Goal: Task Accomplishment & Management: Complete application form

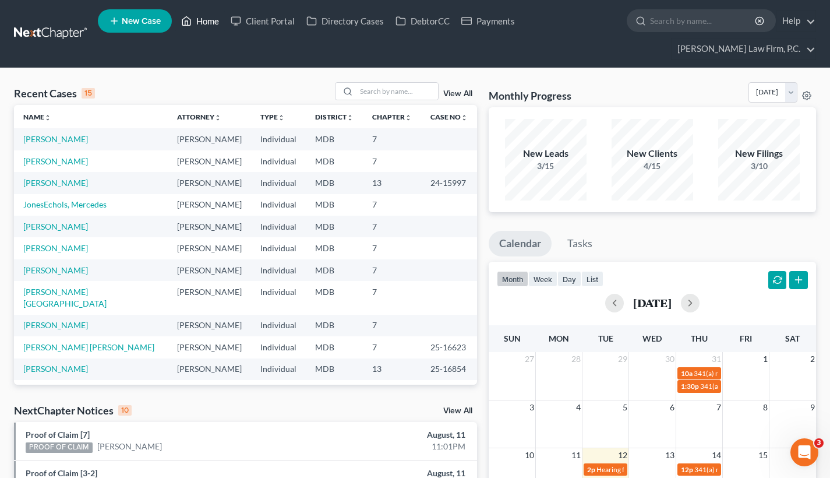
click at [210, 28] on link "Home" at bounding box center [200, 20] width 50 height 21
click at [45, 165] on link "[PERSON_NAME]" at bounding box center [55, 161] width 65 height 10
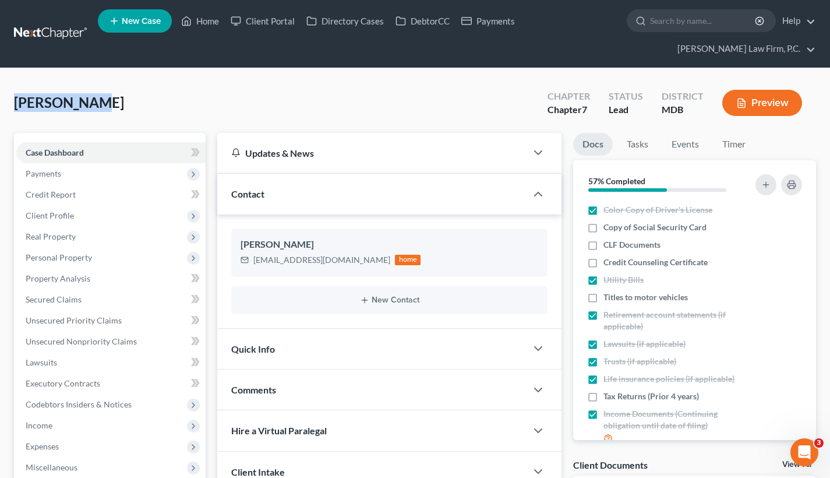
drag, startPoint x: 98, startPoint y: 106, endPoint x: -3, endPoint y: 105, distance: 101.4
click at [0, 105] on html "Home New Case Client Portal Directory Cases DebtorCC Payments [PERSON_NAME] Law…" at bounding box center [415, 403] width 830 height 806
copy span "[PERSON_NAME]"
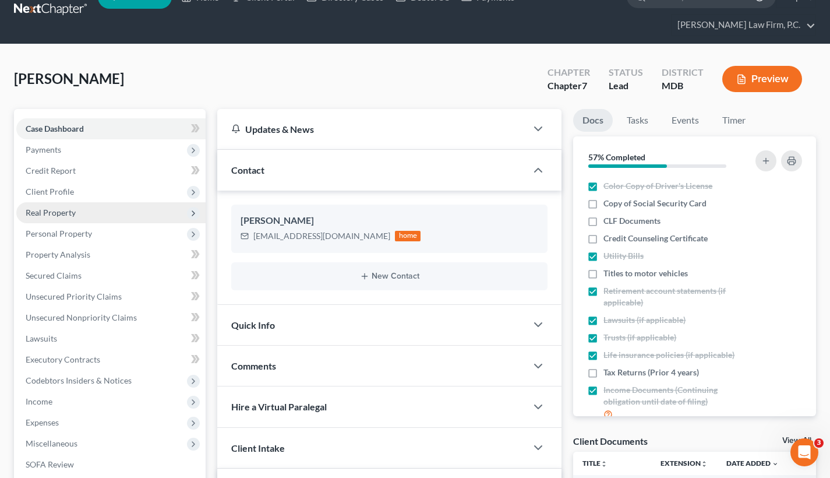
click at [98, 212] on span "Real Property" at bounding box center [110, 212] width 189 height 21
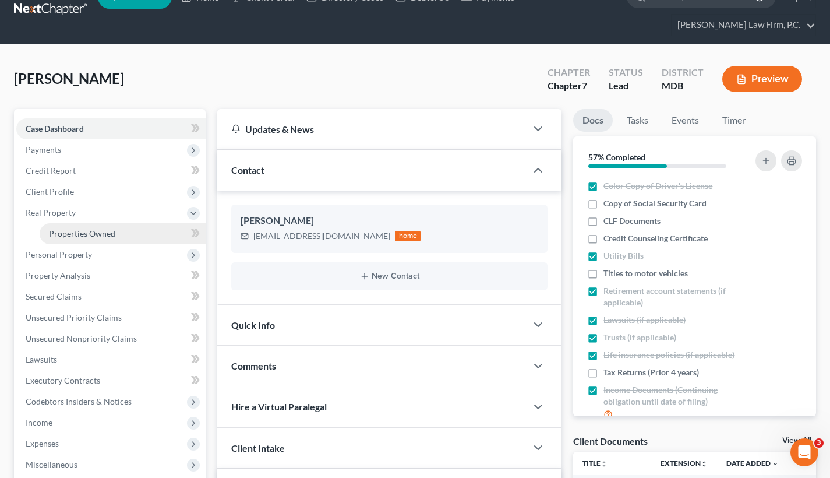
click at [112, 228] on span "Properties Owned" at bounding box center [82, 233] width 66 height 10
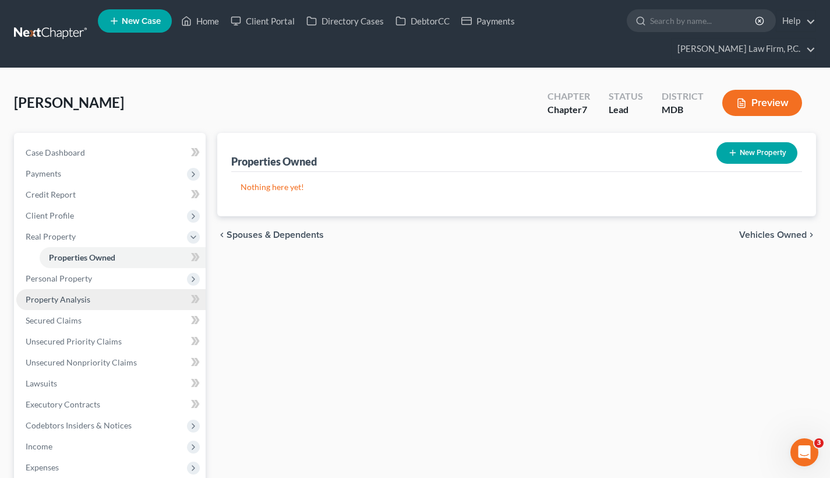
click at [119, 305] on link "Property Analysis" at bounding box center [110, 299] width 189 height 21
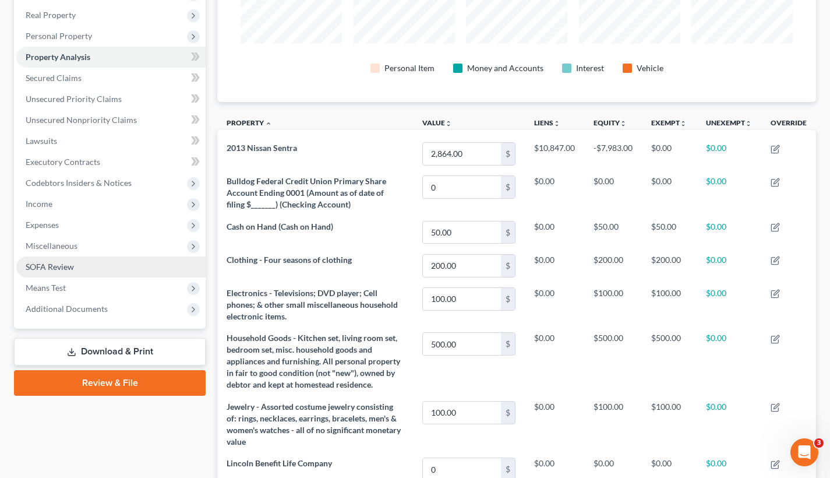
click at [91, 267] on link "SOFA Review" at bounding box center [110, 266] width 189 height 21
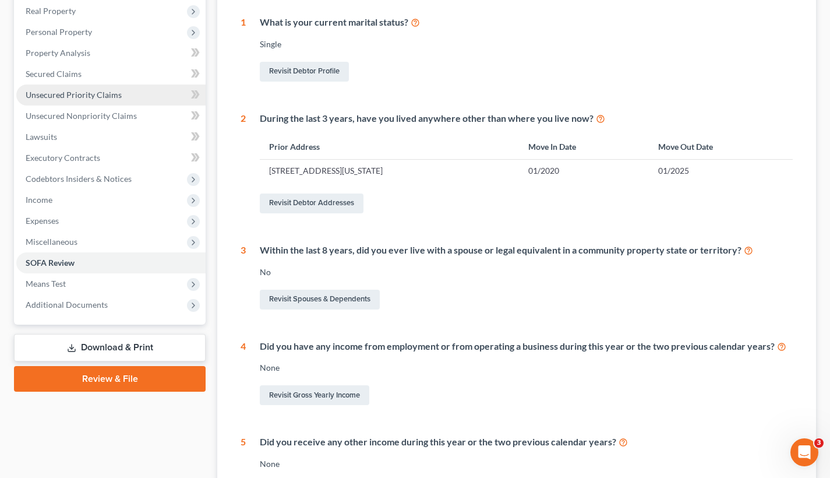
scroll to position [229, 0]
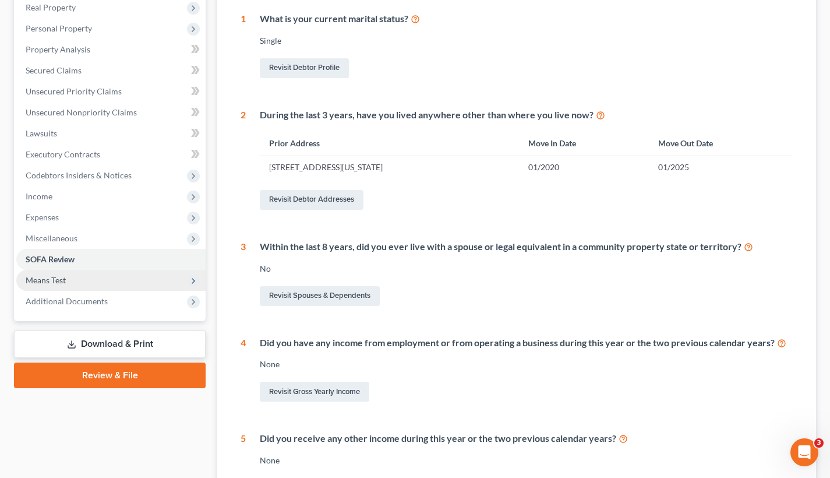
click at [79, 279] on span "Means Test" at bounding box center [110, 280] width 189 height 21
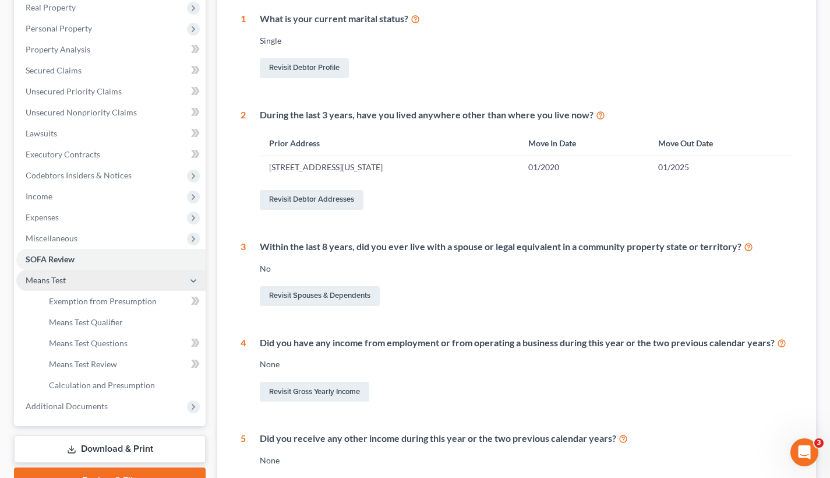
click at [84, 281] on span "Means Test" at bounding box center [110, 280] width 189 height 21
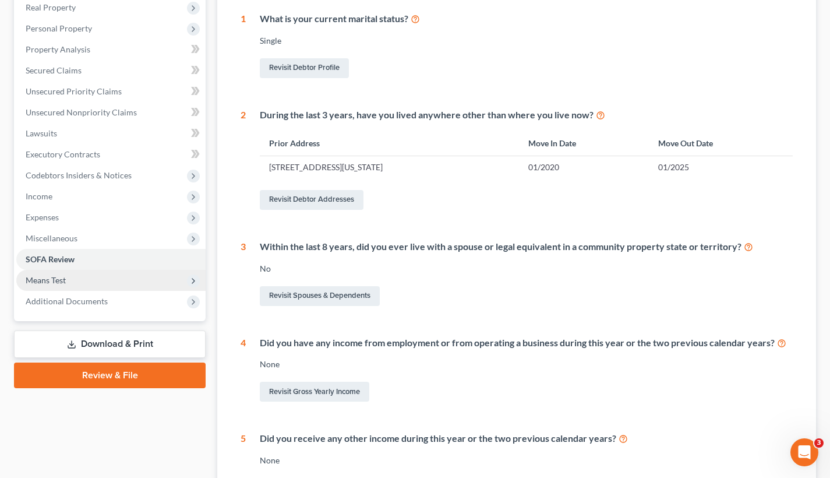
click at [86, 279] on span "Means Test" at bounding box center [110, 280] width 189 height 21
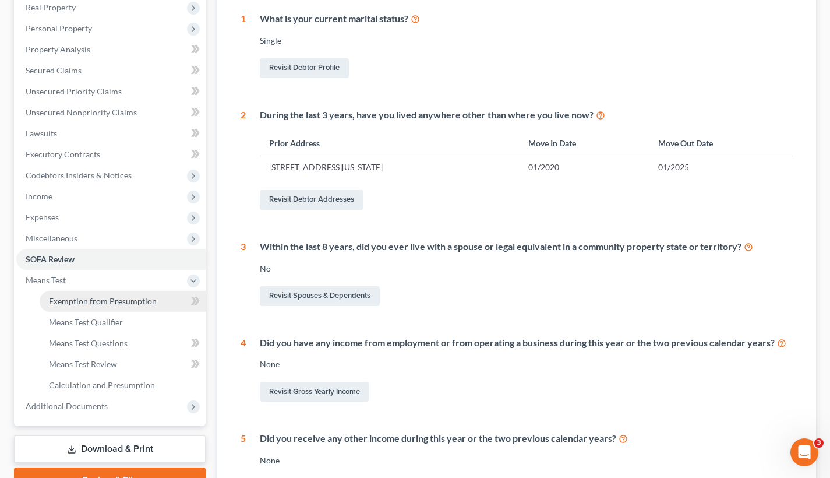
click at [86, 296] on span "Exemption from Presumption" at bounding box center [103, 301] width 108 height 10
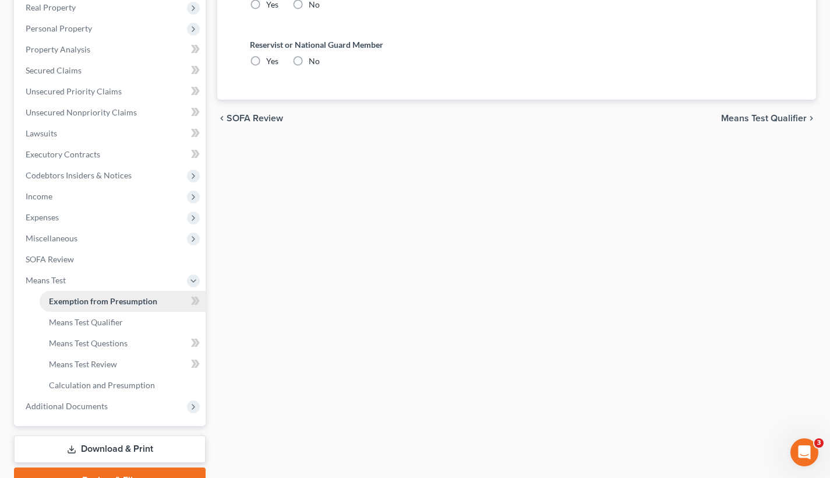
radio input "true"
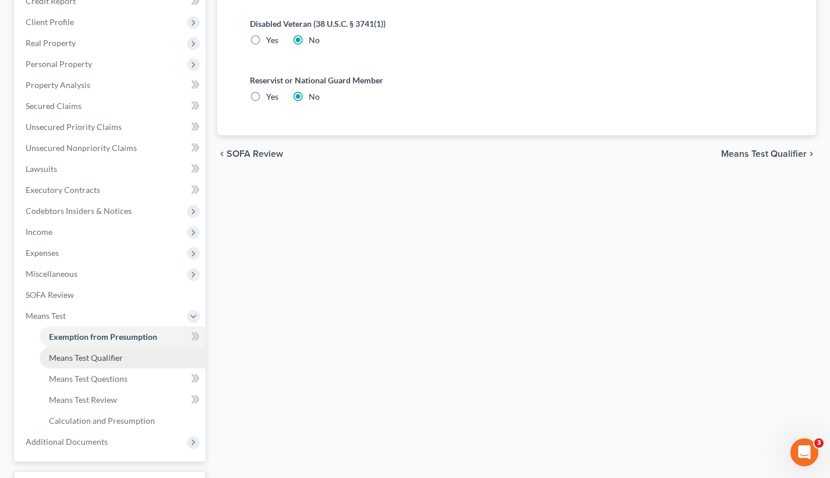
click at [129, 360] on link "Means Test Qualifier" at bounding box center [123, 357] width 166 height 21
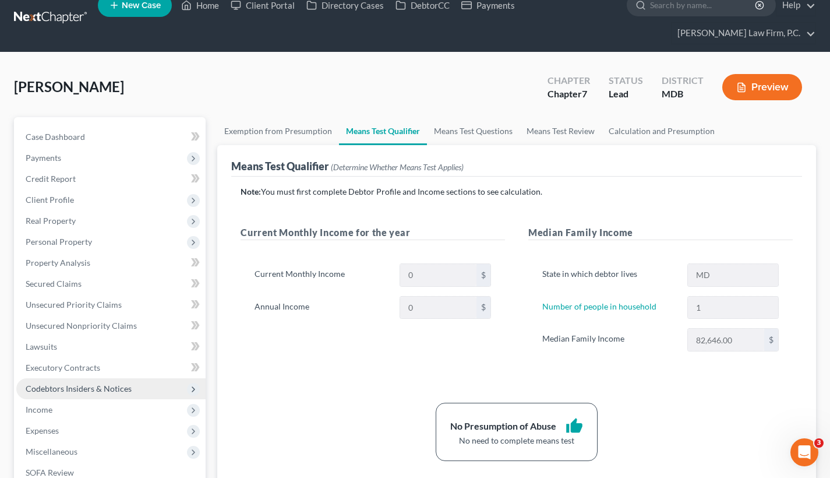
scroll to position [22, 0]
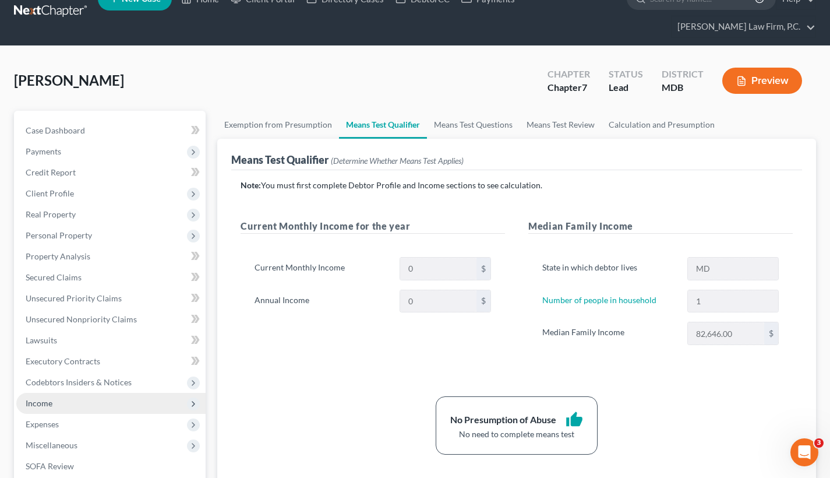
click at [82, 408] on span "Income" at bounding box center [110, 403] width 189 height 21
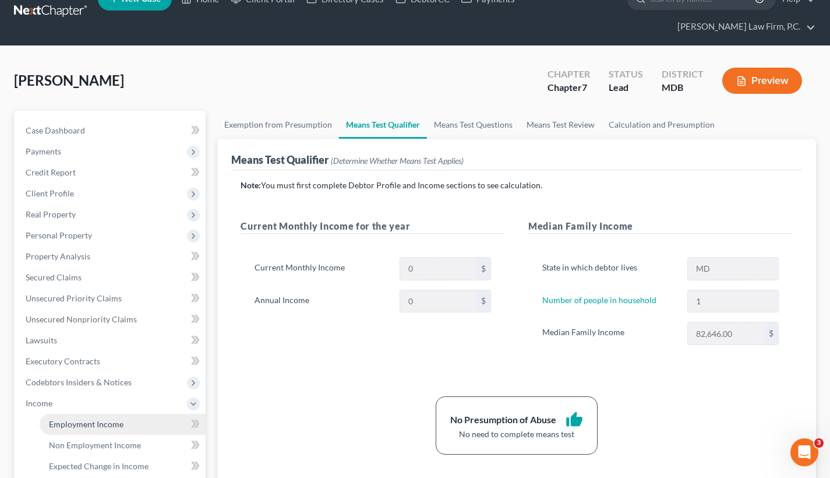
click at [101, 421] on span "Employment Income" at bounding box center [86, 424] width 75 height 10
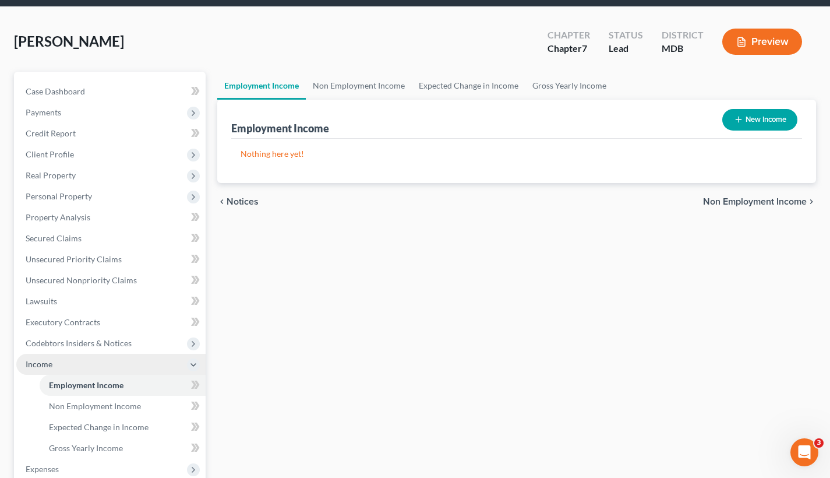
scroll to position [66, 0]
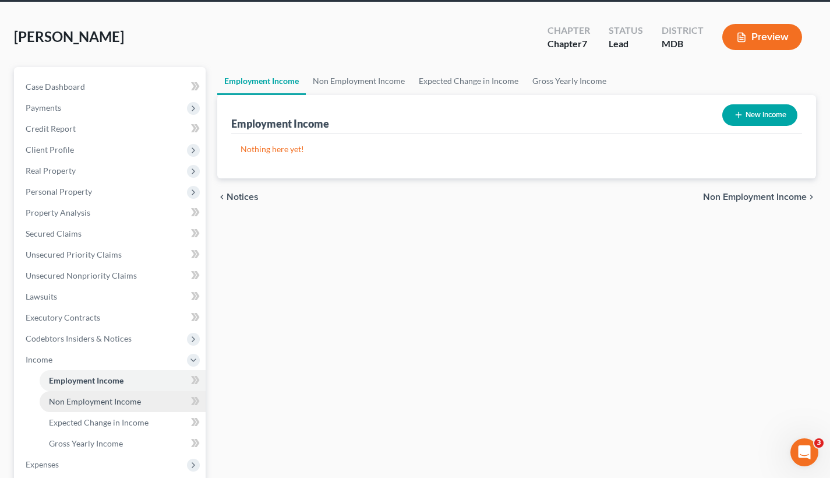
click at [104, 400] on span "Non Employment Income" at bounding box center [95, 401] width 92 height 10
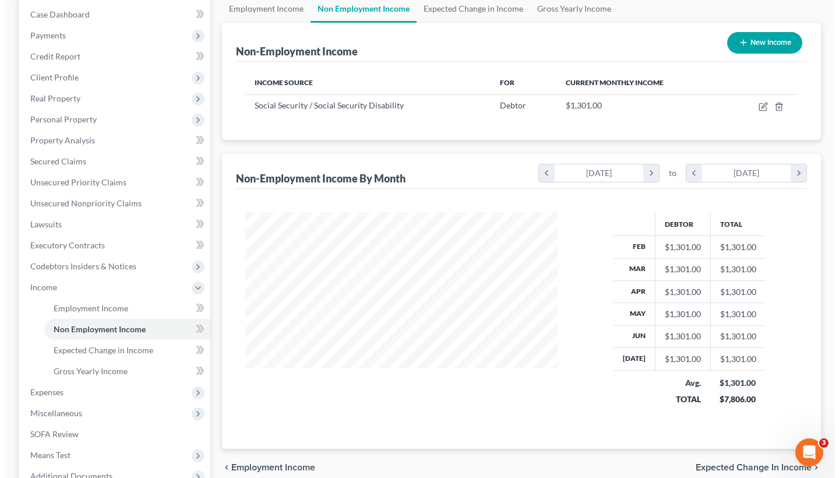
scroll to position [138, 0]
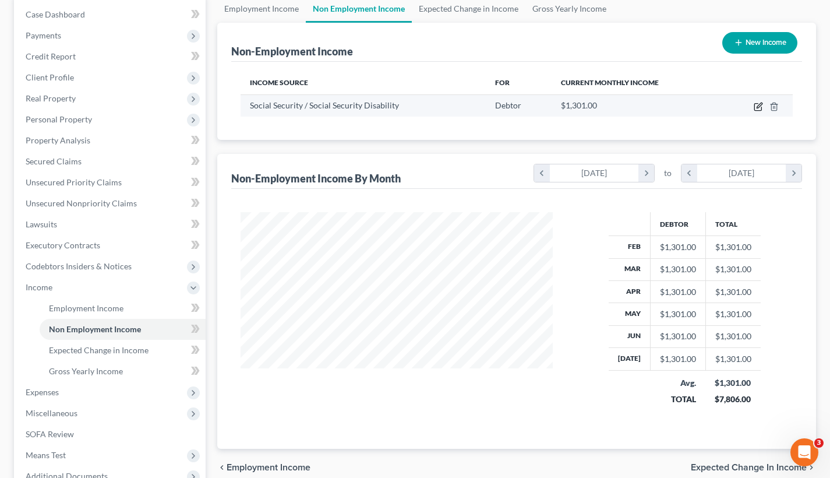
click at [757, 103] on icon "button" at bounding box center [758, 106] width 9 height 9
select select "4"
select select "0"
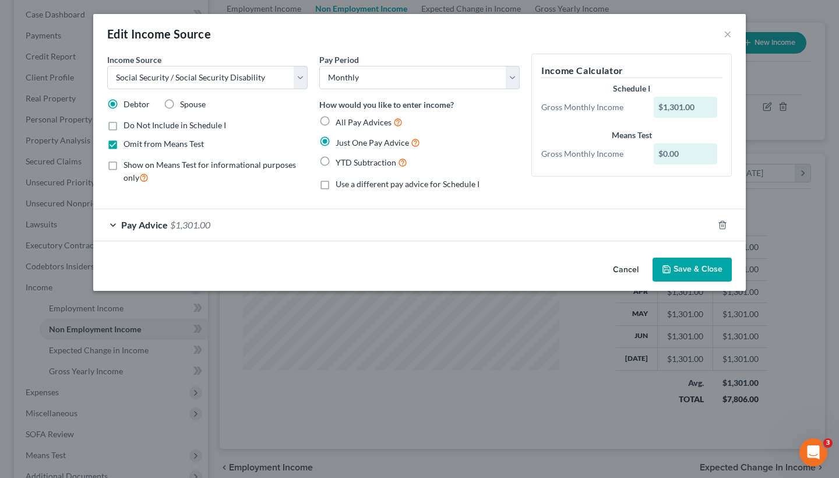
click at [629, 260] on button "Cancel" at bounding box center [626, 270] width 44 height 23
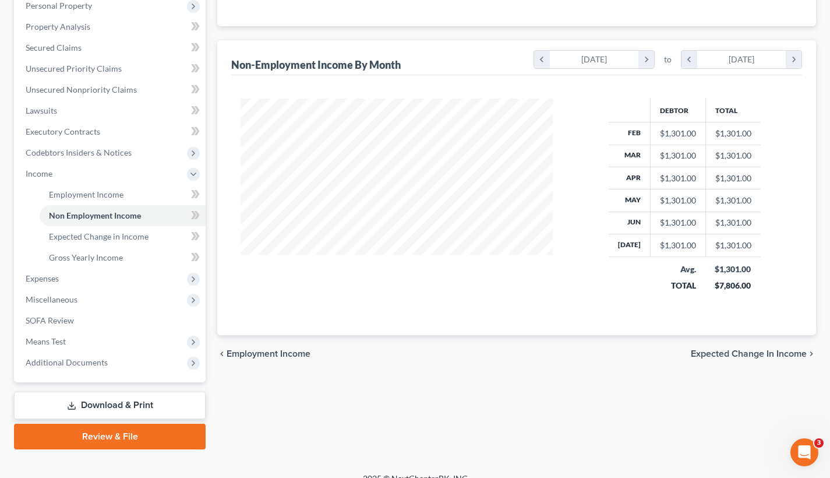
click at [710, 353] on span "Expected Change in Income" at bounding box center [749, 353] width 116 height 9
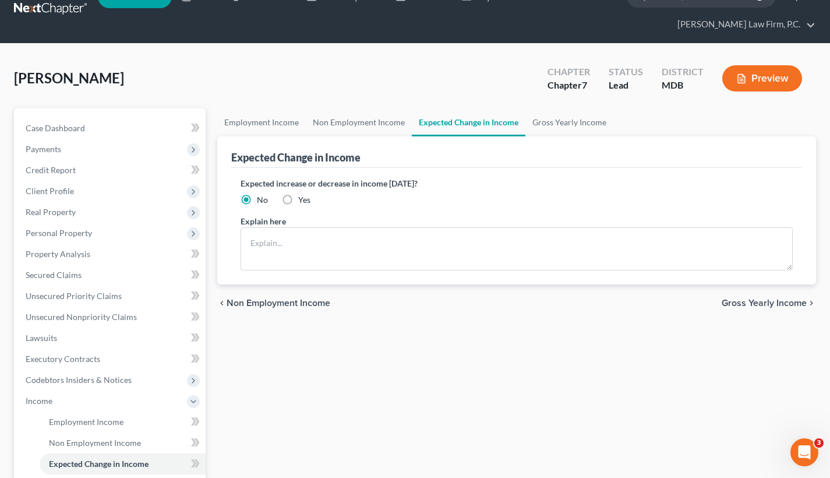
click at [764, 298] on span "Gross Yearly Income" at bounding box center [764, 302] width 85 height 9
